Goal: Information Seeking & Learning: Learn about a topic

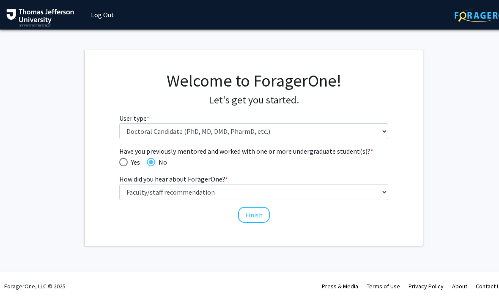
select select "3: doc"
select select "2: faculty_recommendation"
click at [267, 220] on button "Finish" at bounding box center [254, 215] width 32 height 16
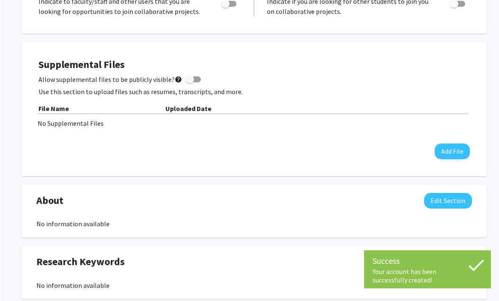
scroll to position [183, 0]
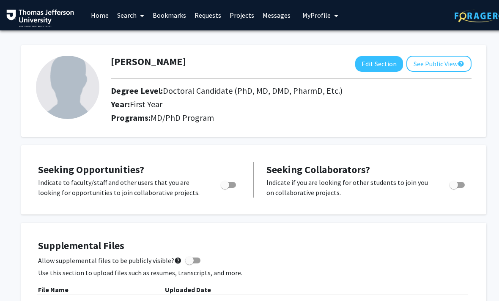
click at [136, 12] on link "Search" at bounding box center [131, 15] width 36 height 30
click at [165, 36] on span "Faculty/Staff" at bounding box center [144, 38] width 62 height 17
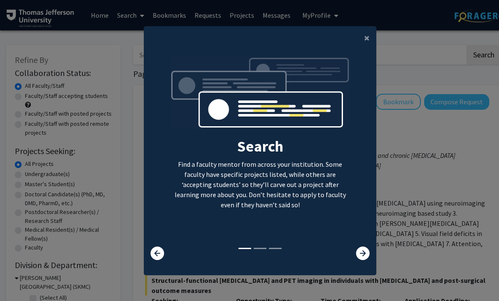
click at [367, 260] on icon at bounding box center [363, 254] width 14 height 14
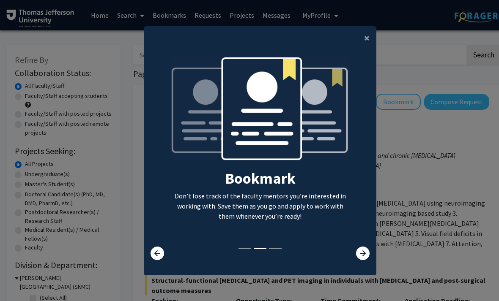
click at [364, 260] on icon at bounding box center [363, 254] width 14 height 14
click at [367, 260] on icon at bounding box center [363, 254] width 14 height 14
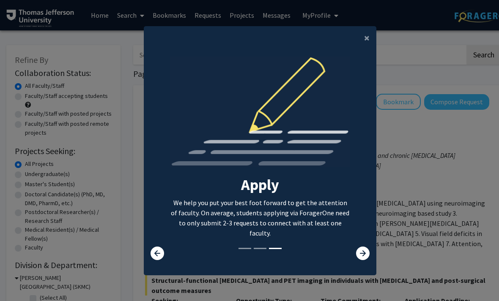
click at [364, 260] on icon at bounding box center [363, 254] width 14 height 14
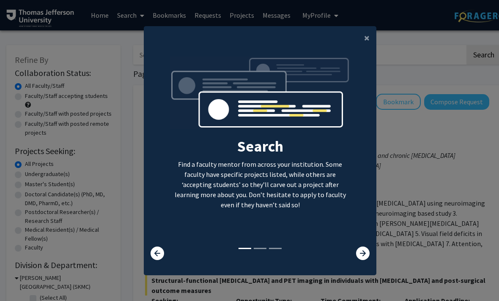
click at [364, 44] on span "×" at bounding box center [366, 37] width 5 height 13
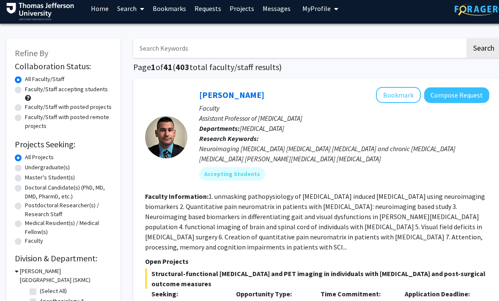
scroll to position [5, 0]
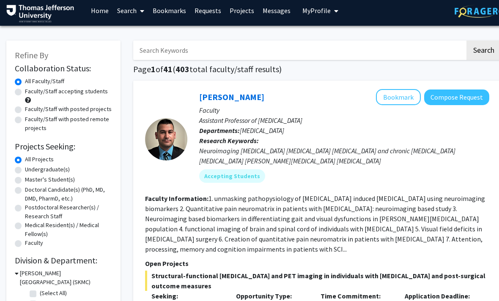
click at [25, 189] on label "Doctoral Candidate(s) (PhD, MD, DMD, PharmD, etc.)" at bounding box center [68, 195] width 87 height 18
click at [25, 189] on input "Doctoral Candidate(s) (PhD, MD, DMD, PharmD, etc.)" at bounding box center [27, 188] width 5 height 5
radio input "true"
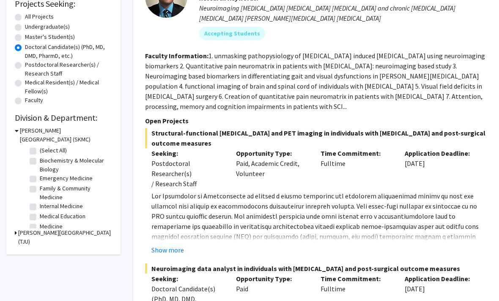
scroll to position [147, 0]
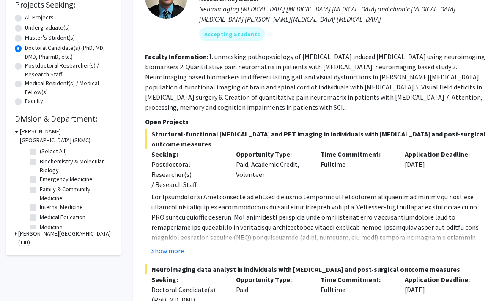
click at [40, 162] on label "Biochemistry & Molecular Biology" at bounding box center [75, 166] width 70 height 18
click at [40, 162] on input "Biochemistry & Molecular Biology" at bounding box center [42, 159] width 5 height 5
checkbox input "true"
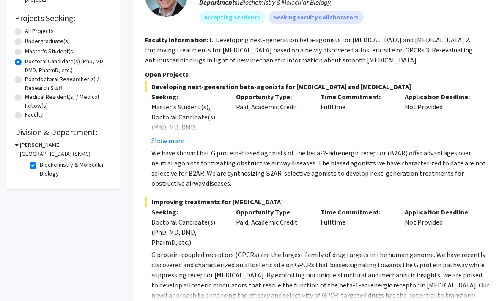
scroll to position [182, 0]
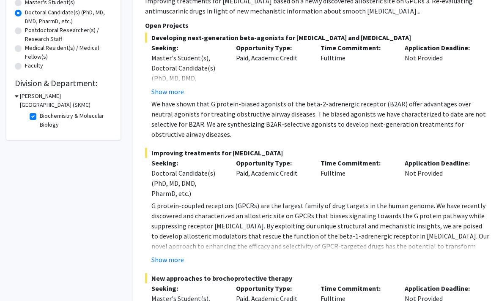
click at [32, 108] on h3 "Sidney Kimmel Medical College (SKMC)" at bounding box center [66, 101] width 92 height 18
click at [20, 95] on h3 "Sidney Kimmel Medical College (SKMC)" at bounding box center [65, 101] width 94 height 18
click at [38, 115] on fg-checkbox "Biochemistry & Molecular Biology Biochemistry & Molecular Biology" at bounding box center [70, 121] width 80 height 18
click at [40, 116] on label "Biochemistry & Molecular Biology" at bounding box center [75, 121] width 70 height 18
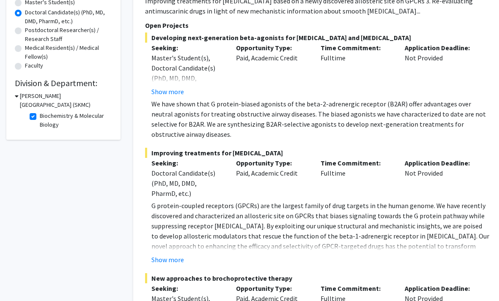
click at [40, 116] on input "Biochemistry & Molecular Biology" at bounding box center [42, 114] width 5 height 5
checkbox input "false"
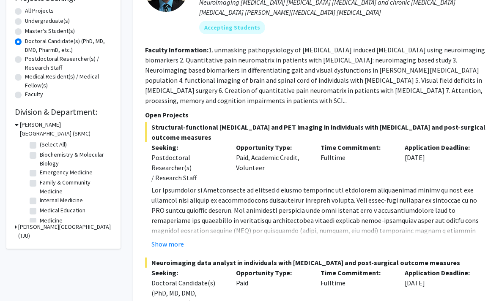
click at [23, 225] on h3 "Thomas Jefferson University (TJU)" at bounding box center [65, 232] width 94 height 18
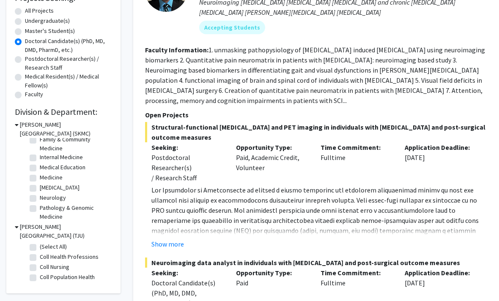
scroll to position [42, 0]
click at [40, 157] on label "Internal Medicine" at bounding box center [61, 158] width 43 height 9
click at [40, 157] on input "Internal Medicine" at bounding box center [42, 156] width 5 height 5
checkbox input "true"
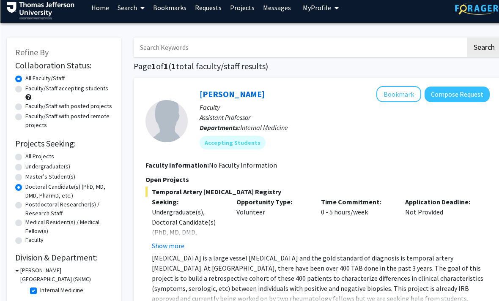
scroll to position [8, 0]
